Goal: Information Seeking & Learning: Find specific fact

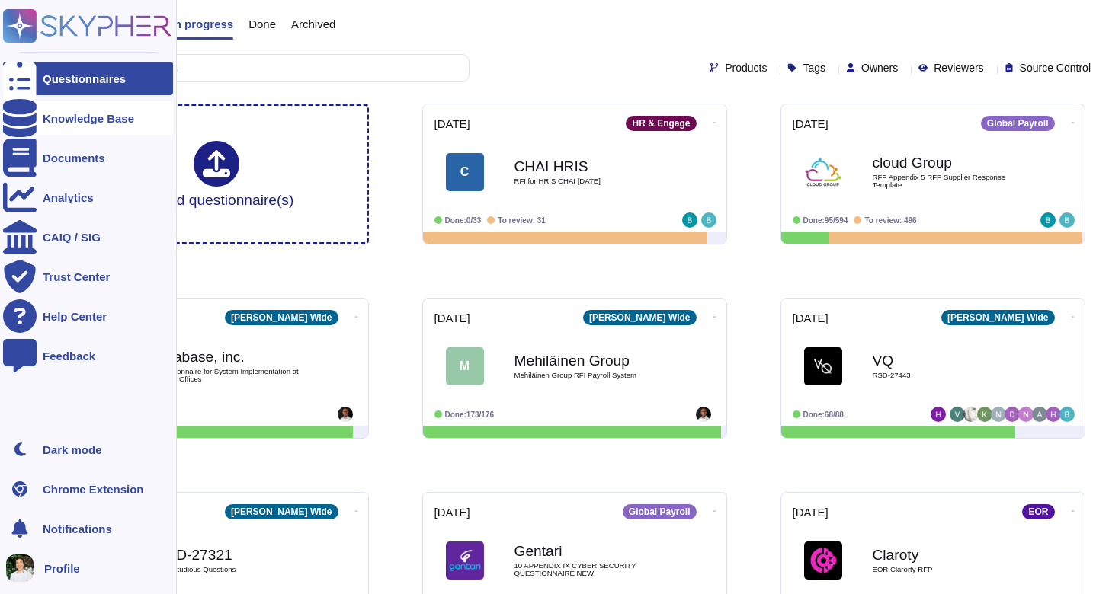
click at [72, 125] on div "Knowledge Base" at bounding box center [88, 118] width 170 height 34
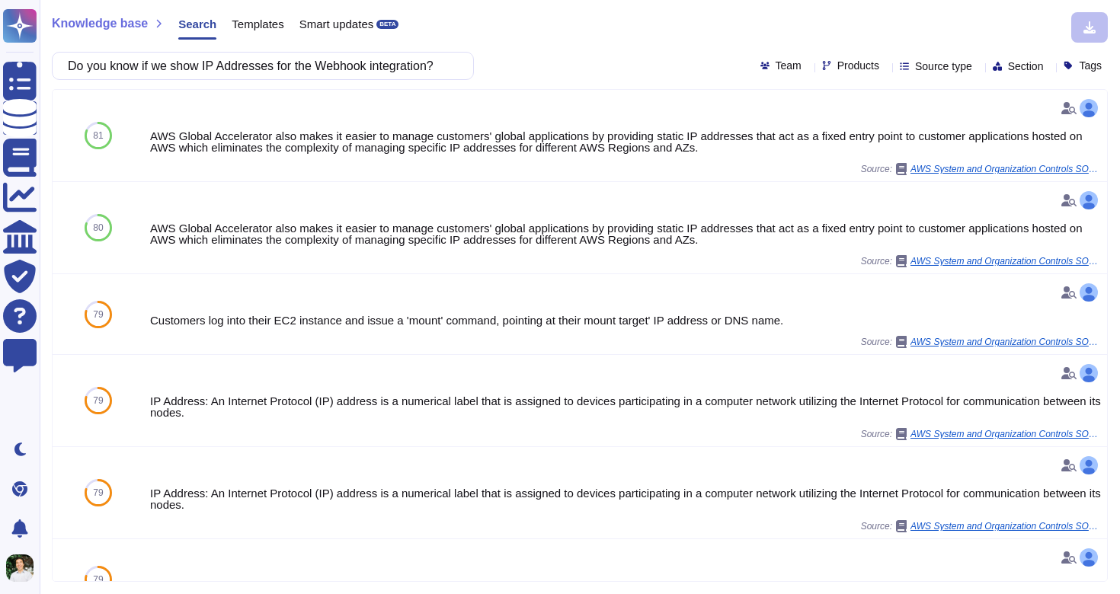
drag, startPoint x: 459, startPoint y: 65, endPoint x: 96, endPoint y: 66, distance: 362.7
click at [96, 66] on div "Do you know if we show IP Addresses for the Webhook integration?" at bounding box center [263, 66] width 422 height 28
drag, startPoint x: 181, startPoint y: 65, endPoint x: 471, endPoint y: 69, distance: 290.3
click at [471, 69] on div "Do you know if we show IP Addresses for the Webhook integration?" at bounding box center [263, 66] width 422 height 28
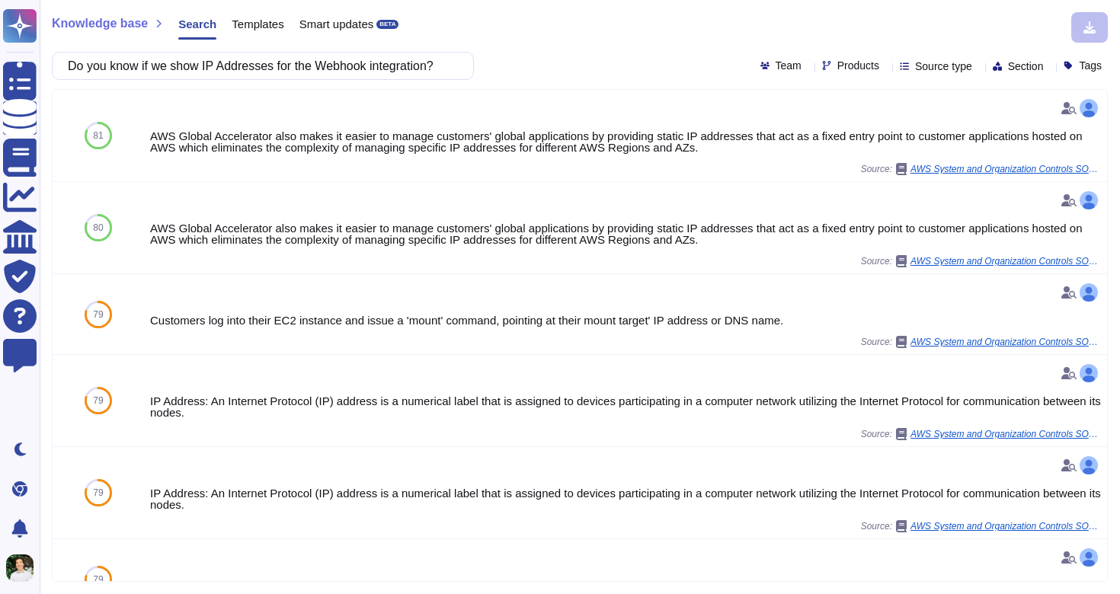
click at [471, 69] on div "Do you know if we show IP Addresses for the Webhook integration?" at bounding box center [263, 66] width 422 height 28
click at [431, 65] on input "Do you know if we show IP Addresses for the Webhook integration?" at bounding box center [259, 66] width 398 height 27
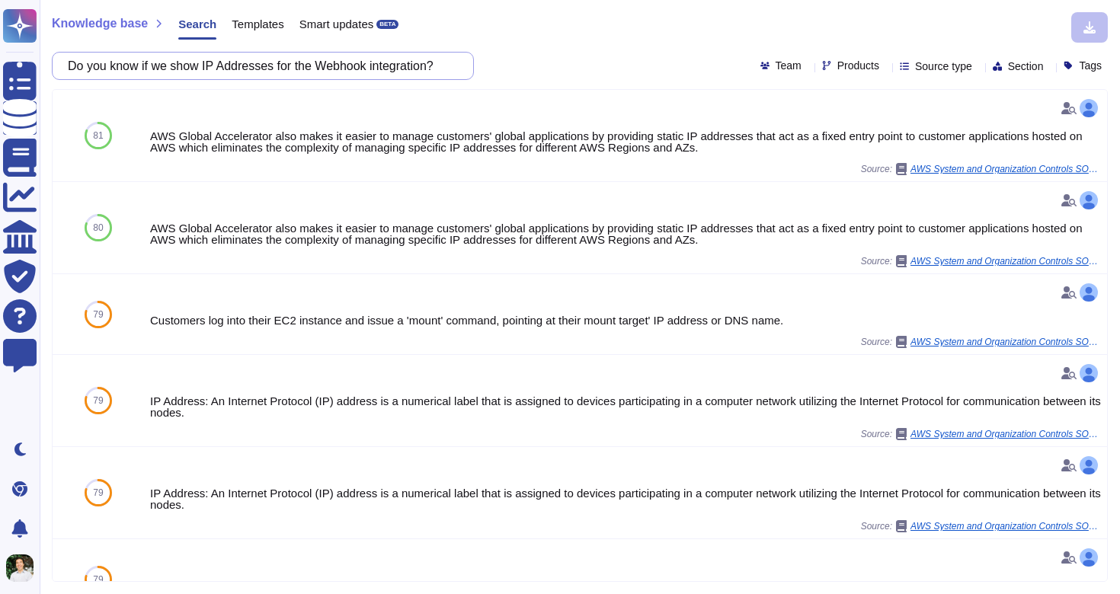
click at [431, 65] on input "Do you know if we show IP Addresses for the Webhook integration?" at bounding box center [259, 66] width 398 height 27
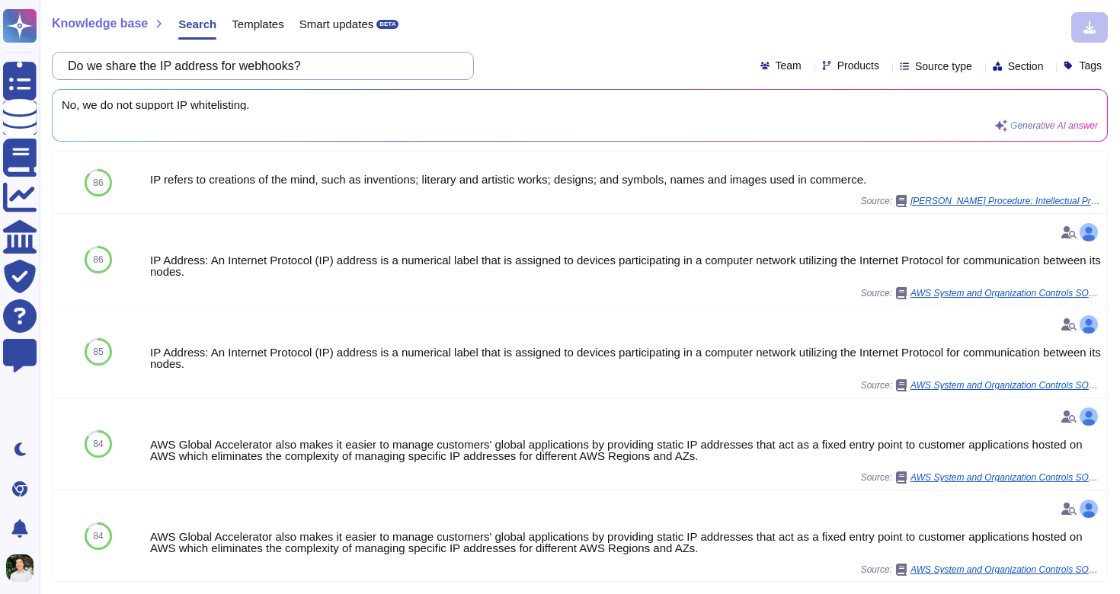
drag, startPoint x: 344, startPoint y: 65, endPoint x: 111, endPoint y: 48, distance: 233.0
click at [111, 48] on div "Knowledge base Search Templates Smart updates BETA Do we share the IP address f…" at bounding box center [580, 297] width 1080 height 594
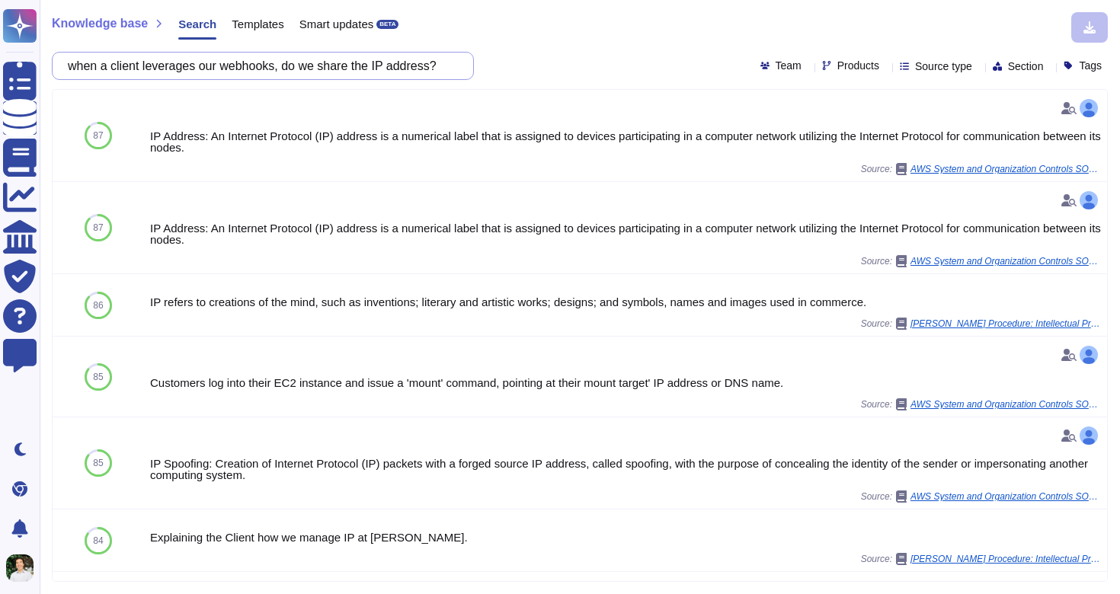
click at [329, 65] on input "when a client leverages our webhooks, do we share the IP address?" at bounding box center [259, 66] width 398 height 27
click at [234, 69] on input "when a client leverages our webhooks, do we share the IP address?" at bounding box center [259, 66] width 398 height 27
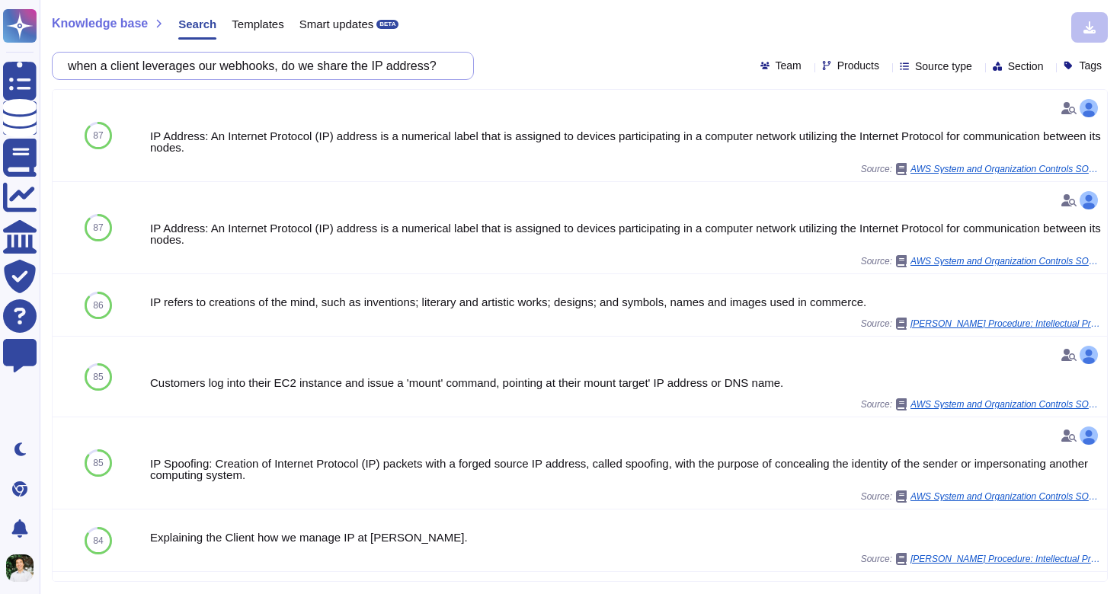
paste input "Do you know if we show IP Addresses for the Webhook integration?"
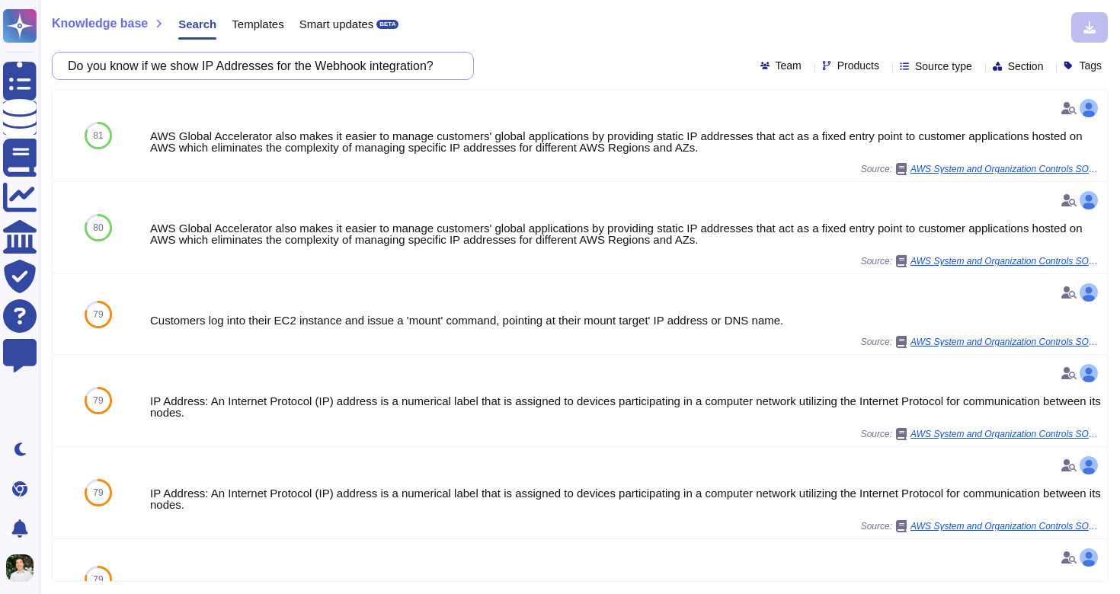
drag, startPoint x: 207, startPoint y: 66, endPoint x: 123, endPoint y: 53, distance: 85.6
click at [110, 69] on input "Do you know if we show IP Addresses for the Webhook integration?" at bounding box center [259, 66] width 398 height 27
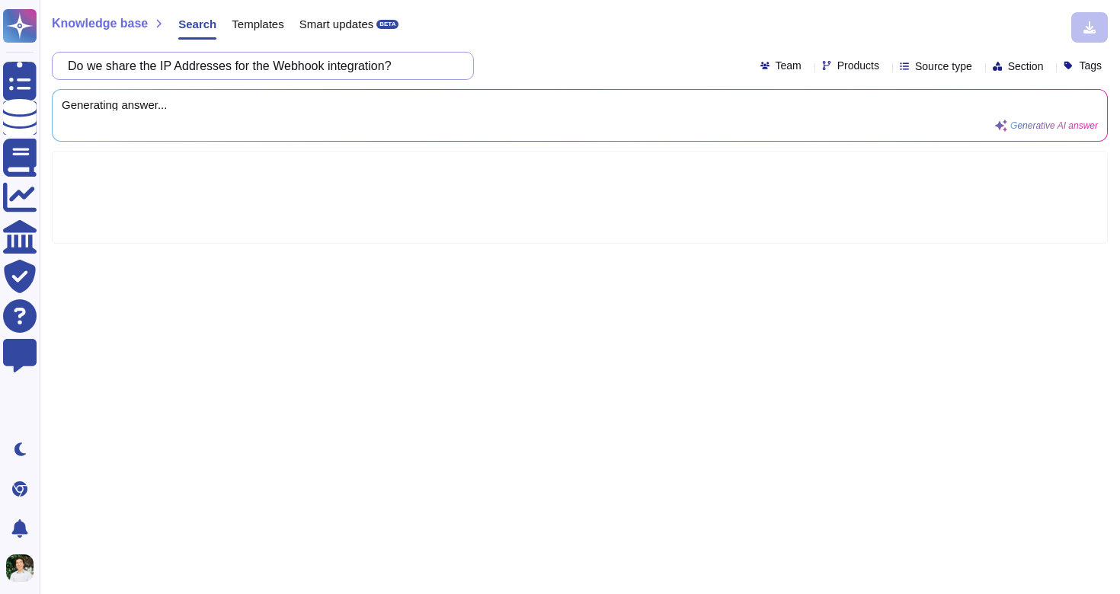
click at [402, 62] on input "Do we share the IP Addresses for the Webhook integration?" at bounding box center [259, 66] width 398 height 27
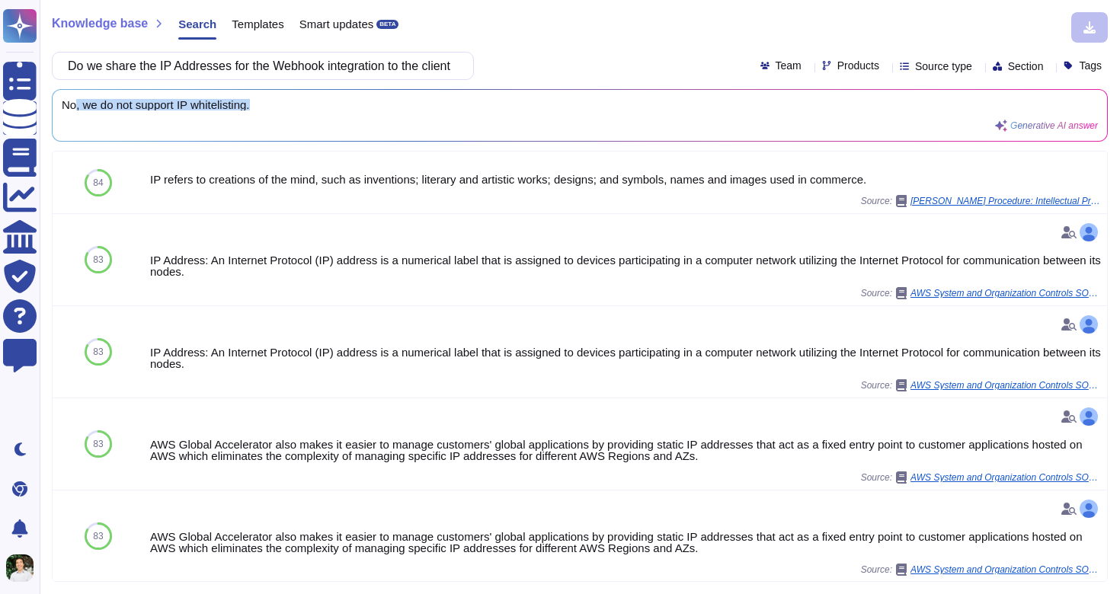
scroll to position [1, 0]
drag, startPoint x: 283, startPoint y: 110, endPoint x: 51, endPoint y: 108, distance: 231.6
click at [51, 108] on div "Knowledge base Search Templates Smart updates BETA Do we share the IP Addresses…" at bounding box center [580, 297] width 1080 height 594
drag, startPoint x: 343, startPoint y: 65, endPoint x: 506, endPoint y: 65, distance: 163.1
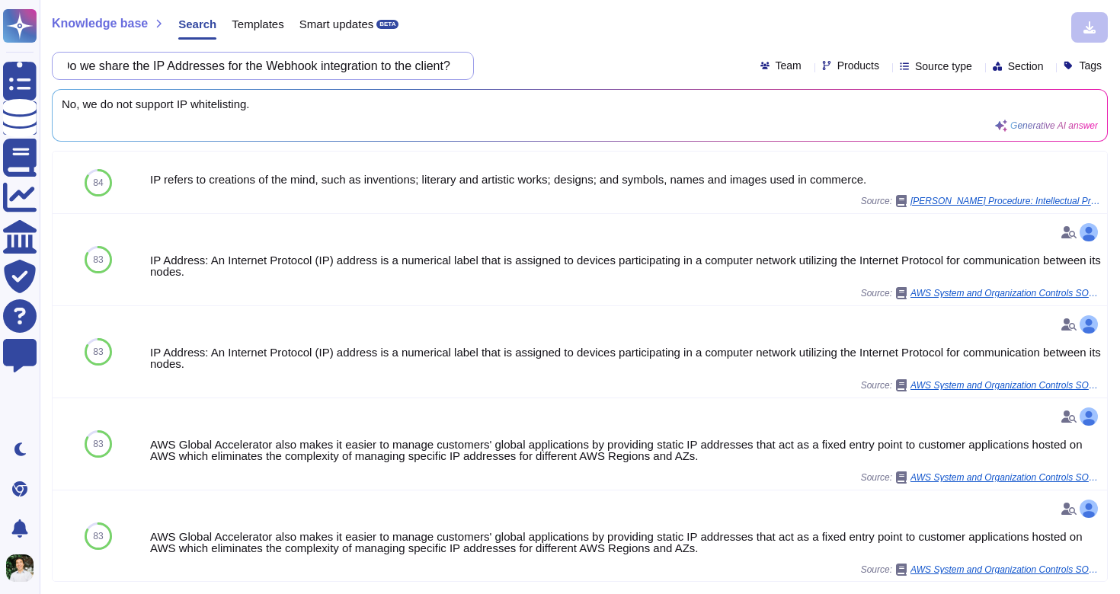
click at [502, 66] on div "Do we share the IP Addresses for the Webhook integration to the client? Team Pr…" at bounding box center [580, 66] width 1056 height 28
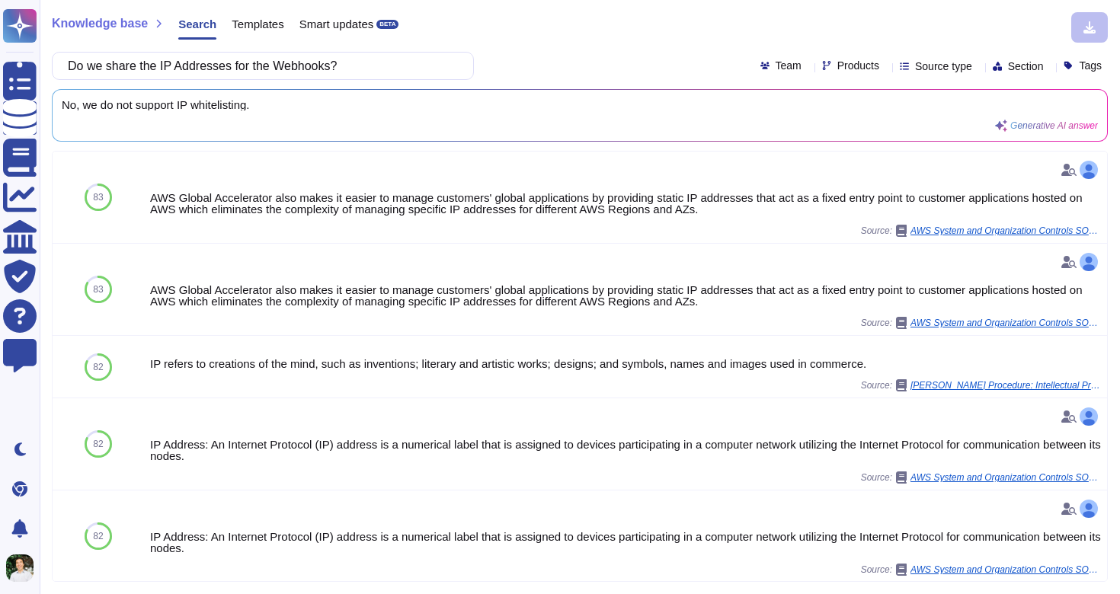
type input "Do we share the IP Addresses for the Webhooks?"
